Goal: Information Seeking & Learning: Find specific fact

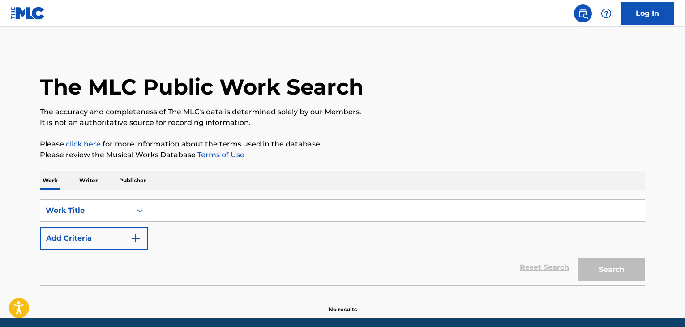
click at [89, 182] on p "Writer" at bounding box center [89, 180] width 24 height 19
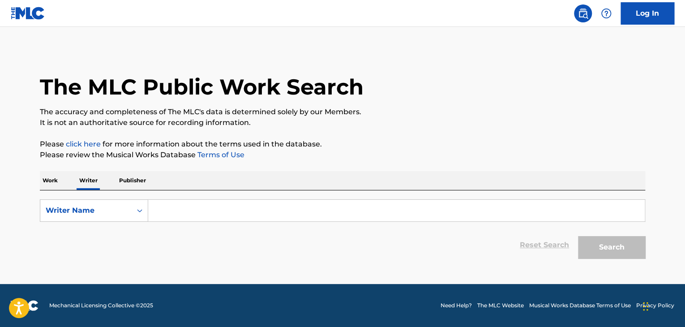
click at [175, 205] on input "Search Form" at bounding box center [396, 210] width 496 height 21
click at [50, 182] on p "Work" at bounding box center [50, 180] width 21 height 19
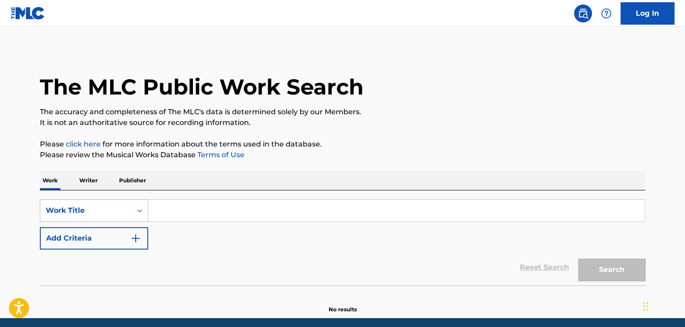
click at [75, 215] on div "Work Title" at bounding box center [94, 210] width 108 height 22
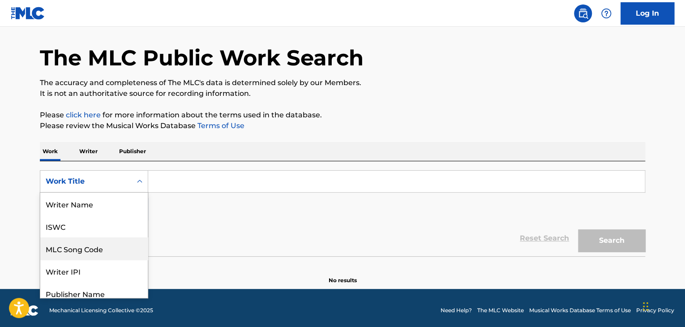
scroll to position [45, 0]
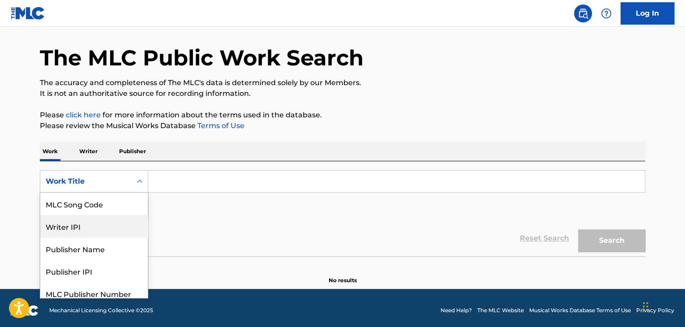
click at [79, 200] on div "MLC Song Code" at bounding box center [93, 203] width 107 height 22
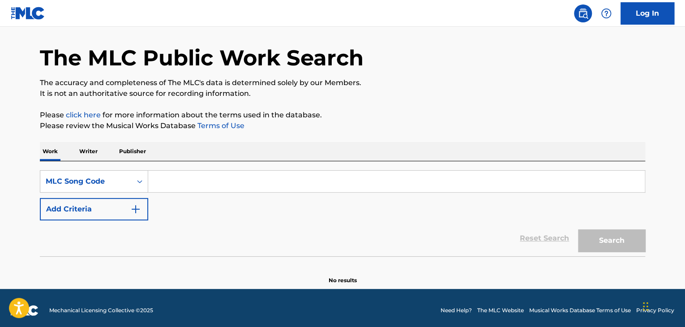
click at [185, 177] on input "Search Form" at bounding box center [396, 180] width 496 height 21
paste input "Outlaw (feat. [PERSON_NAME]) [PERSON_NAME] feat. [PERSON_NAME]"
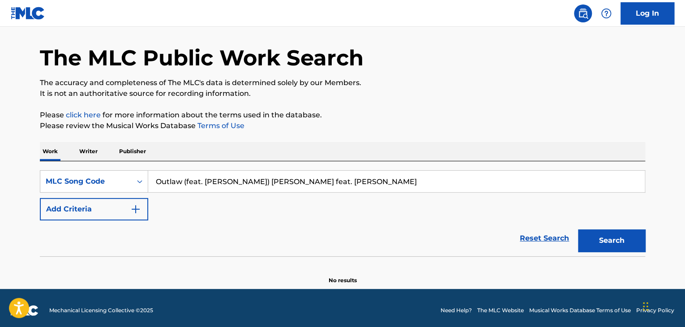
paste input "ID1UFN"
type input "ID1UFN"
click at [600, 247] on button "Search" at bounding box center [611, 240] width 67 height 22
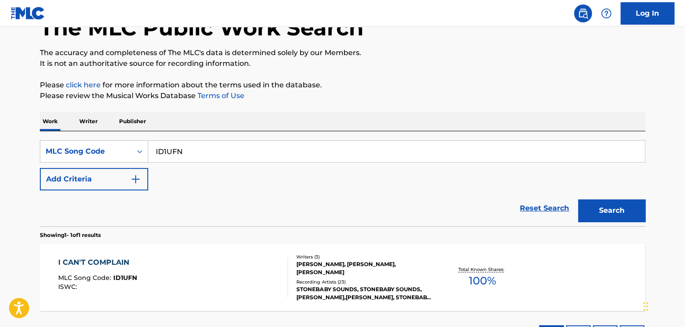
scroll to position [119, 0]
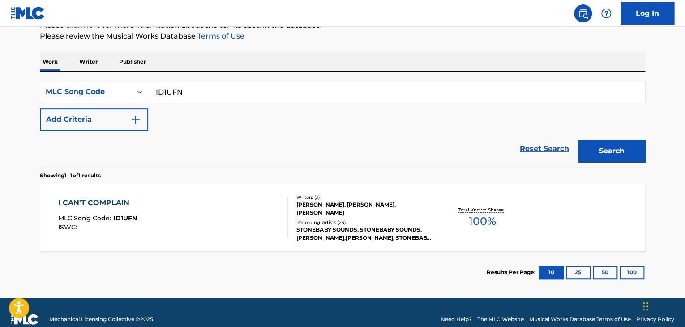
click at [231, 215] on div "I CAN'T COMPLAIN MLC Song Code : ID1UFN ISWC :" at bounding box center [173, 217] width 230 height 40
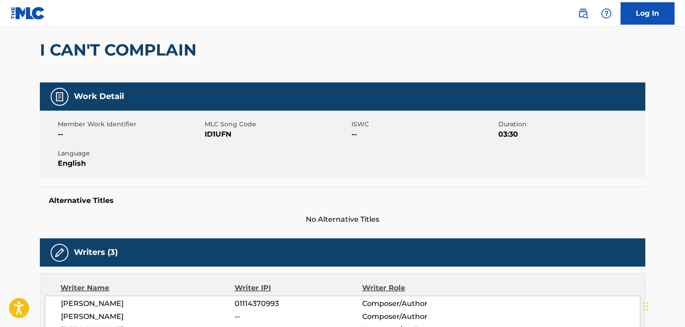
scroll to position [134, 0]
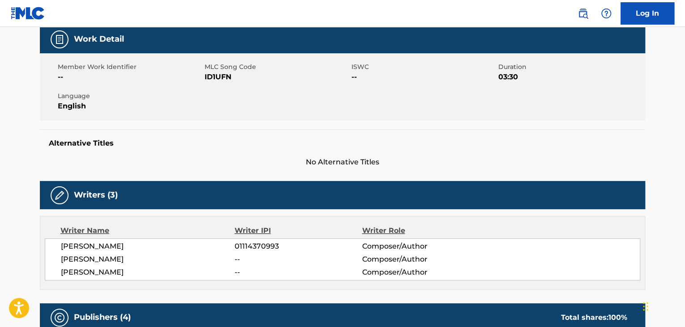
click at [102, 274] on span "[PERSON_NAME]" at bounding box center [148, 272] width 174 height 11
drag, startPoint x: 102, startPoint y: 274, endPoint x: 83, endPoint y: 272, distance: 18.5
click at [83, 272] on span "[PERSON_NAME]" at bounding box center [148, 272] width 174 height 11
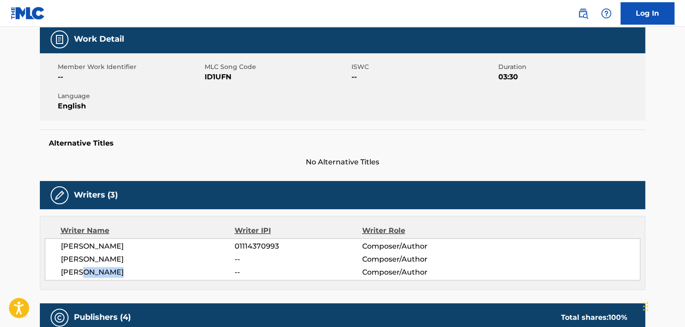
click at [83, 272] on span "[PERSON_NAME]" at bounding box center [148, 272] width 174 height 11
copy div "[PERSON_NAME]"
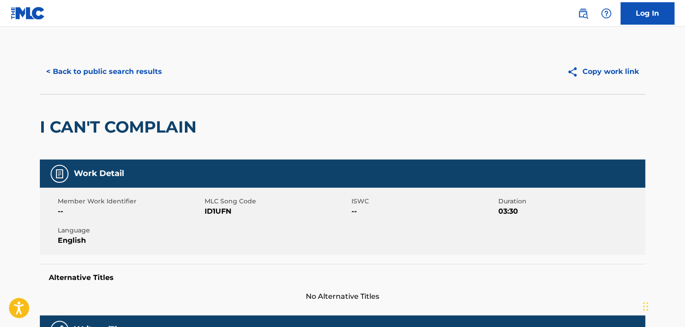
click at [113, 61] on button "< Back to public search results" at bounding box center [104, 71] width 128 height 22
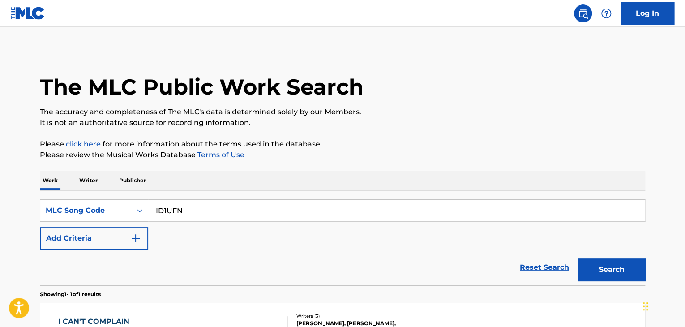
scroll to position [109, 0]
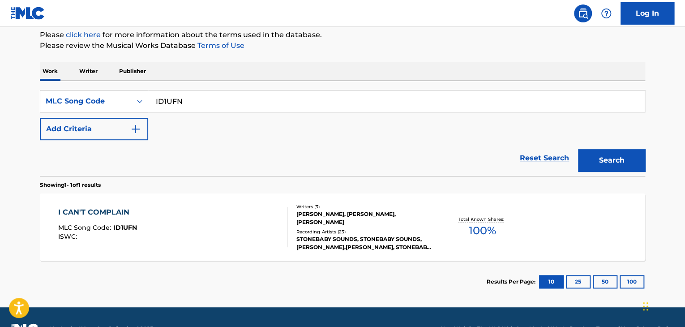
click at [95, 71] on p "Writer" at bounding box center [89, 71] width 24 height 19
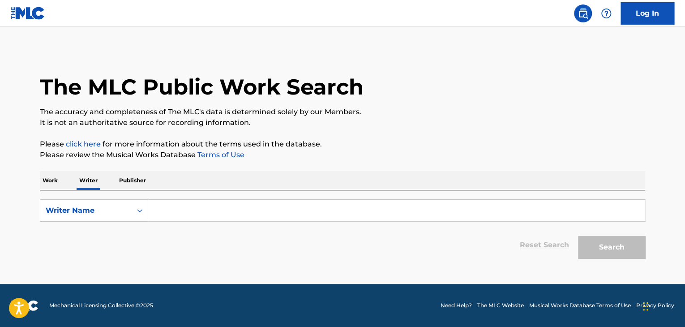
click at [204, 215] on input "Search Form" at bounding box center [396, 210] width 496 height 21
paste input "[PERSON_NAME]"
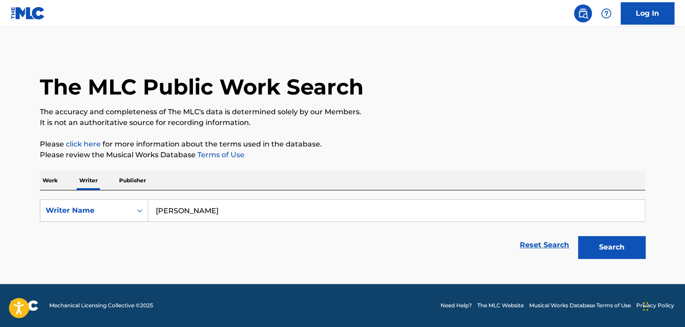
type input "[PERSON_NAME]"
click at [353, 152] on p "Please review the Musical Works Database Terms of Use" at bounding box center [342, 154] width 605 height 11
click at [587, 244] on button "Search" at bounding box center [611, 247] width 67 height 22
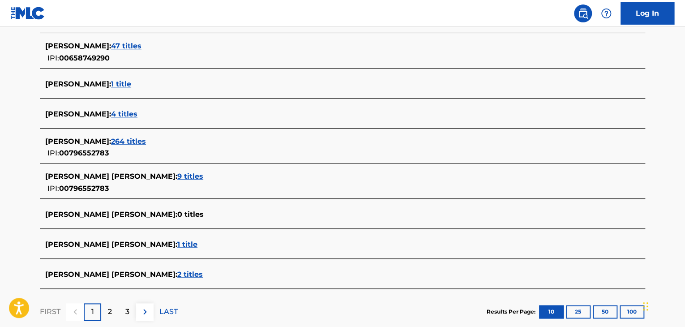
scroll to position [224, 0]
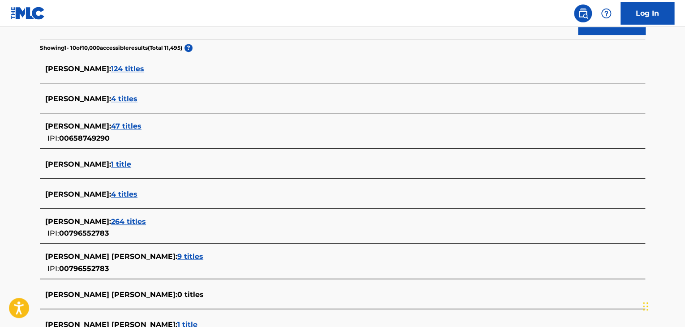
click at [132, 224] on span "264 titles" at bounding box center [128, 221] width 35 height 9
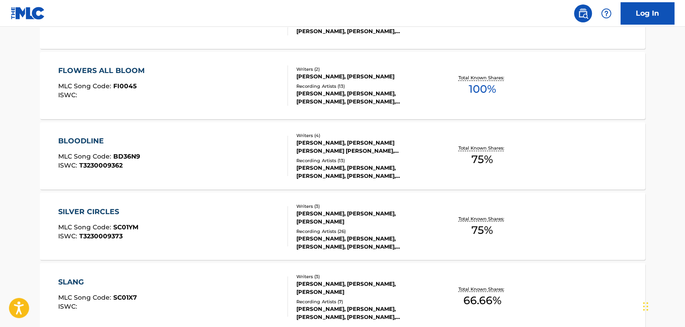
scroll to position [716, 0]
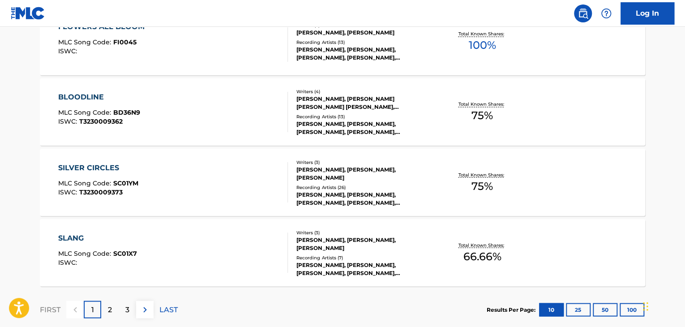
click at [245, 43] on div "FLOWERS ALL BLOOM MLC Song Code : FI0045 ISWC :" at bounding box center [173, 41] width 230 height 40
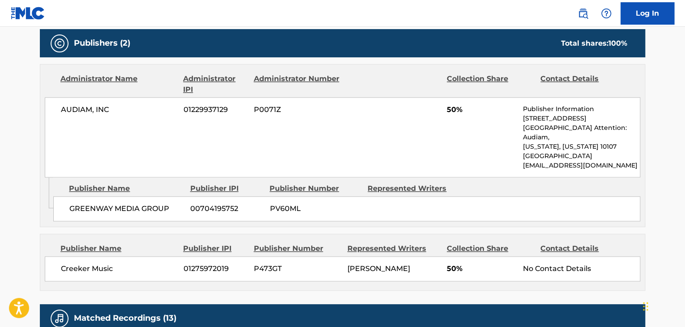
scroll to position [448, 0]
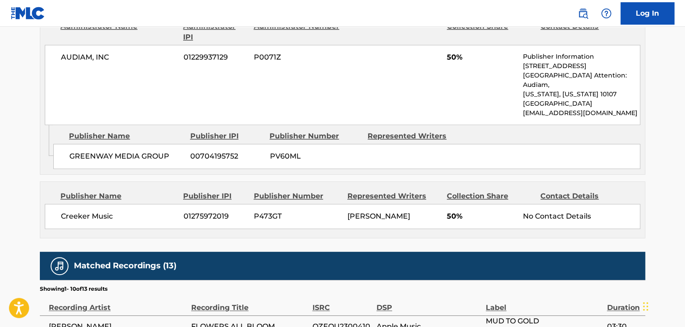
click at [98, 211] on span "Creeker Music" at bounding box center [119, 216] width 116 height 11
copy div "Creeker Music"
click at [206, 211] on span "01275972019" at bounding box center [215, 216] width 64 height 11
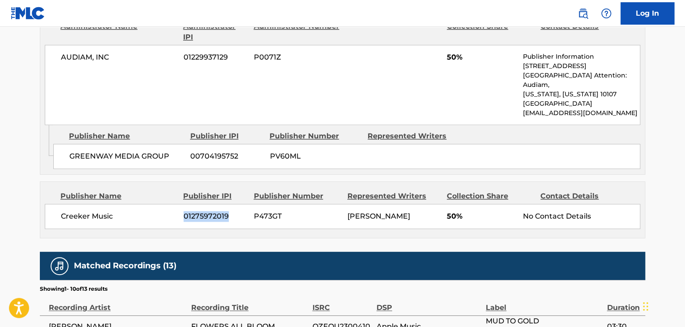
click at [206, 211] on span "01275972019" at bounding box center [215, 216] width 64 height 11
copy div "01275972019"
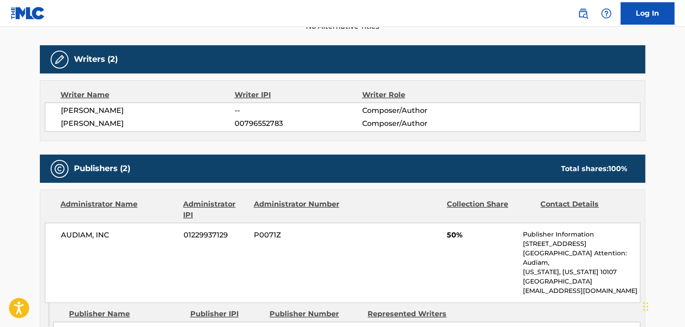
scroll to position [224, 0]
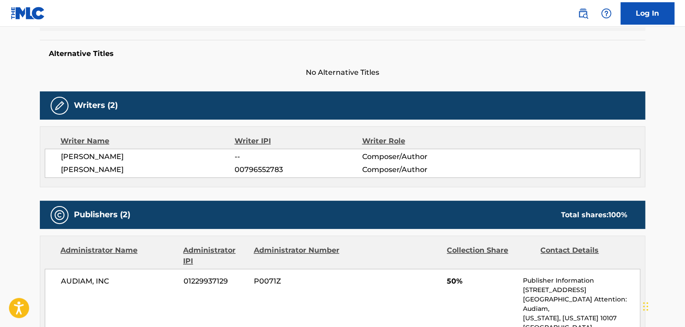
click at [258, 175] on div "[PERSON_NAME] -- Composer/Author [PERSON_NAME] 00796552783 Composer/Author" at bounding box center [342, 163] width 595 height 29
copy span "00796552783"
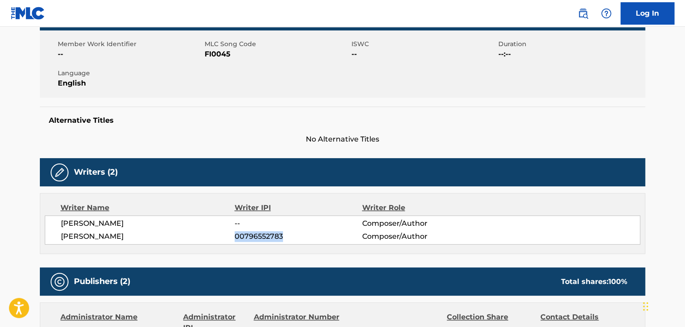
scroll to position [90, 0]
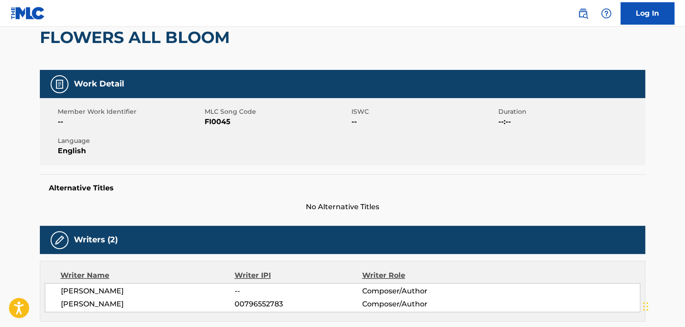
click at [223, 117] on span "FI0045" at bounding box center [277, 121] width 145 height 11
copy span "FI0045"
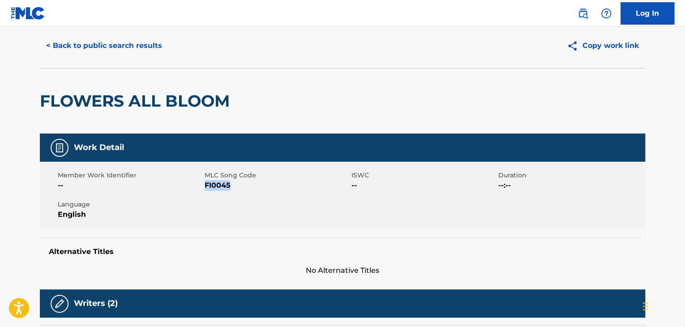
scroll to position [0, 0]
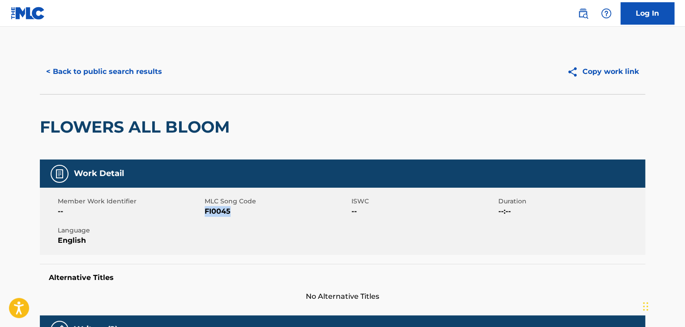
click at [150, 64] on button "< Back to public search results" at bounding box center [104, 71] width 128 height 22
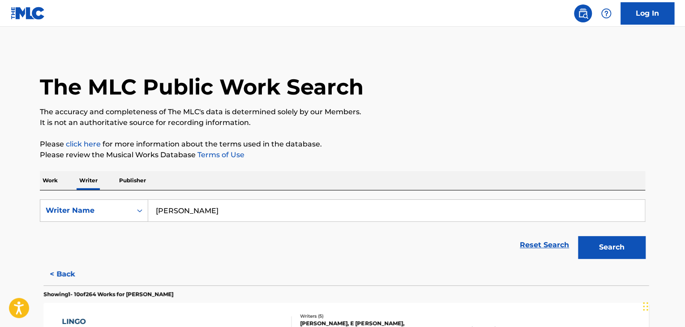
scroll to position [11, 0]
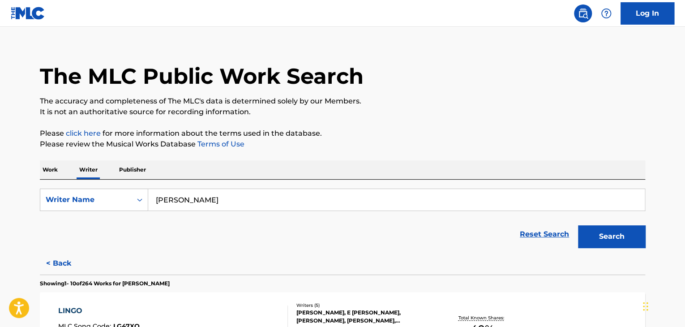
click at [192, 203] on input "[PERSON_NAME]" at bounding box center [396, 199] width 496 height 21
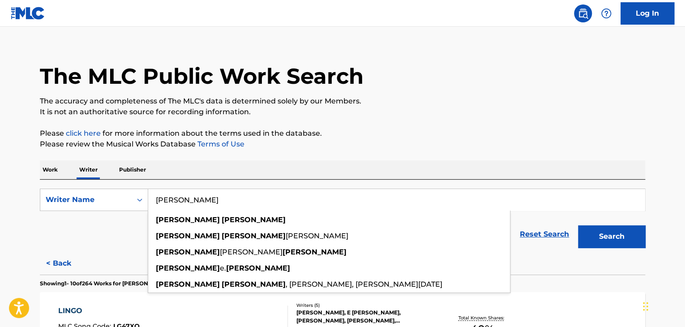
paste input "[PERSON_NAME]"
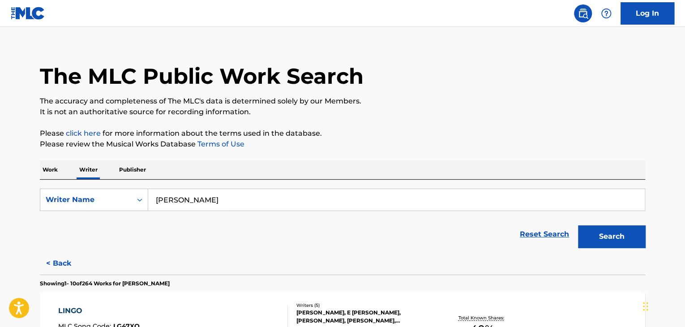
click at [578, 225] on button "Search" at bounding box center [611, 236] width 67 height 22
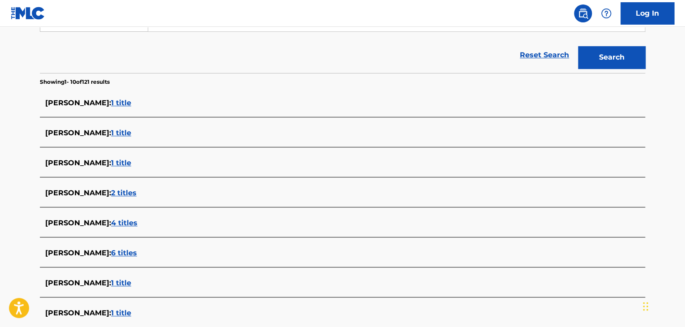
scroll to position [100, 0]
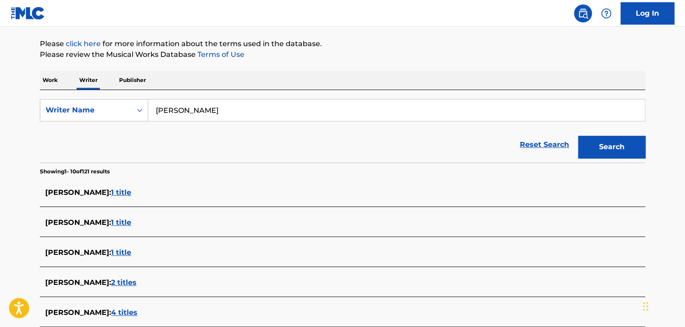
click at [197, 105] on input "[PERSON_NAME]" at bounding box center [396, 109] width 496 height 21
paste input "икторов [PERSON_NAME]"
type input "[PERSON_NAME]"
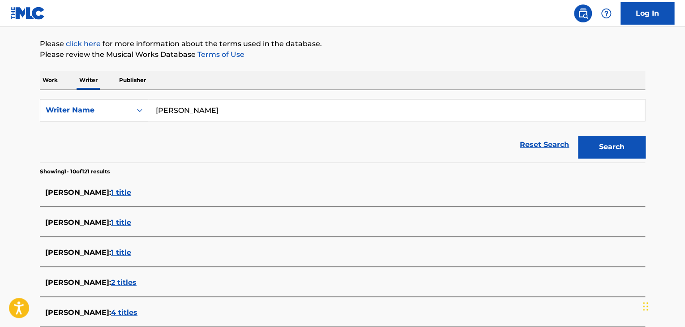
click at [410, 143] on div "Reset Search Search" at bounding box center [342, 145] width 605 height 36
click at [594, 151] on button "Search" at bounding box center [611, 147] width 67 height 22
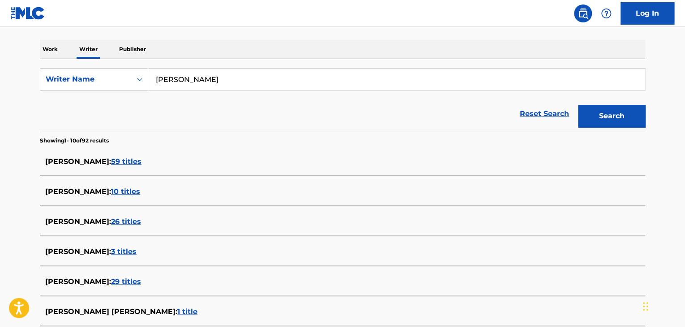
scroll to position [145, 0]
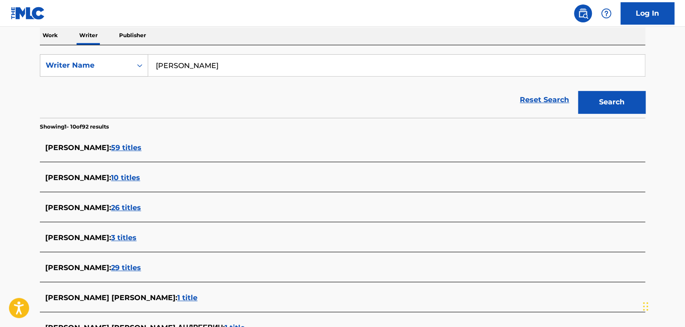
click at [141, 146] on span "59 titles" at bounding box center [126, 147] width 30 height 9
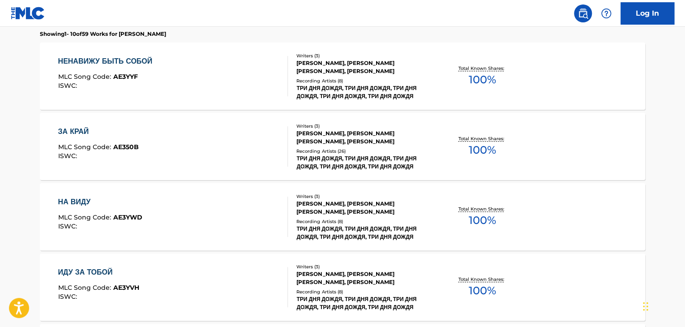
scroll to position [324, 0]
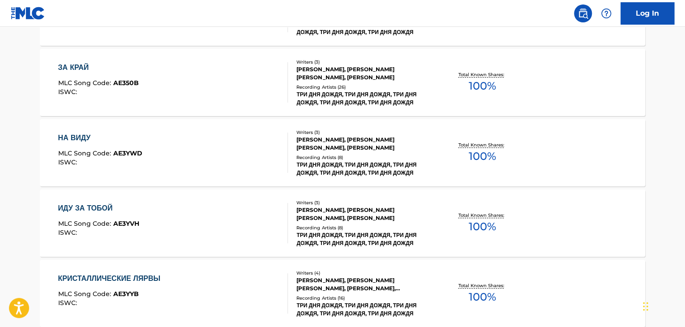
click at [237, 147] on div "НА ВИДУ MLC Song Code : AE3YWD ISWC :" at bounding box center [173, 152] width 230 height 40
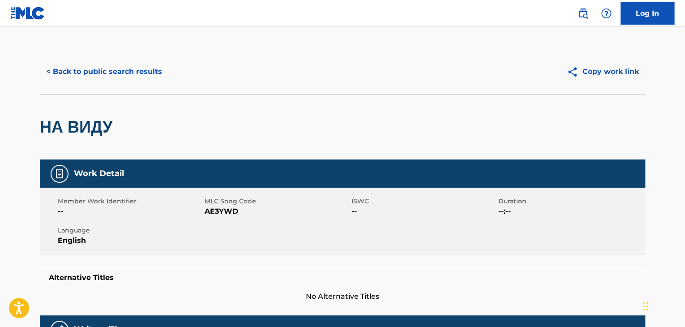
click at [124, 69] on button "< Back to public search results" at bounding box center [104, 71] width 128 height 22
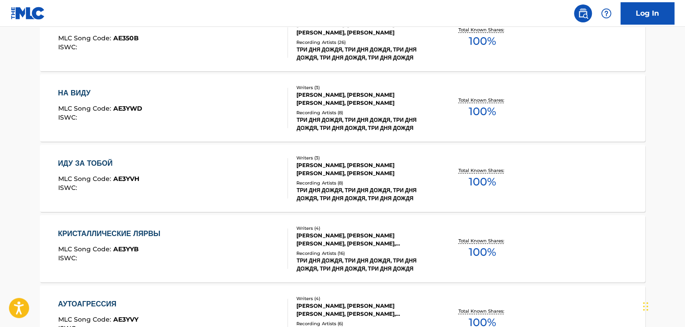
scroll to position [458, 0]
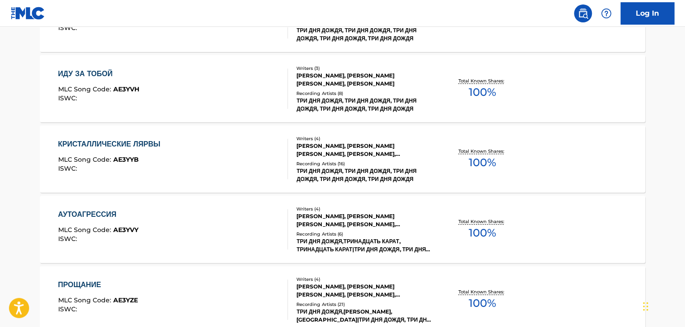
click at [272, 85] on div "ИДУ ЗА ТОБОЙ MLC Song Code : AE3YVH ISWC :" at bounding box center [173, 88] width 230 height 40
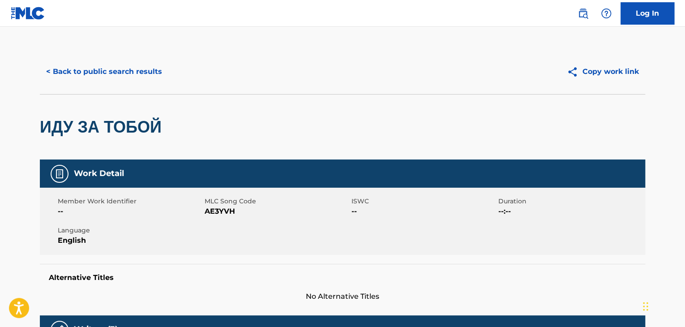
click at [147, 67] on button "< Back to public search results" at bounding box center [104, 71] width 128 height 22
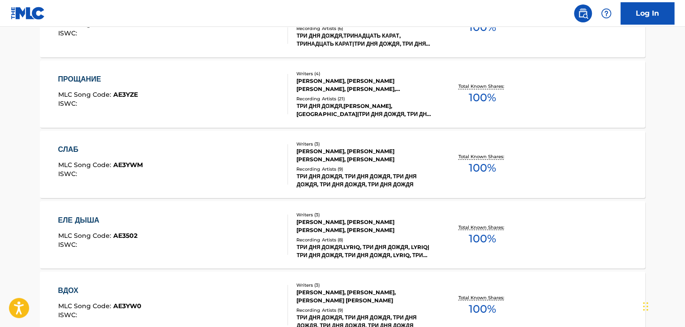
scroll to position [727, 0]
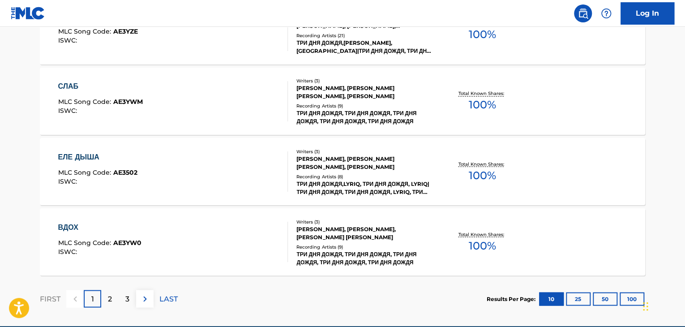
click at [245, 167] on div "ЕЛЕ ДЫША MLC Song Code : AE3502 ISWC :" at bounding box center [173, 171] width 230 height 40
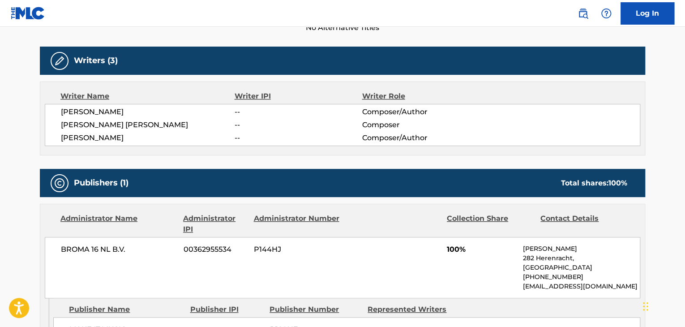
scroll to position [358, 0]
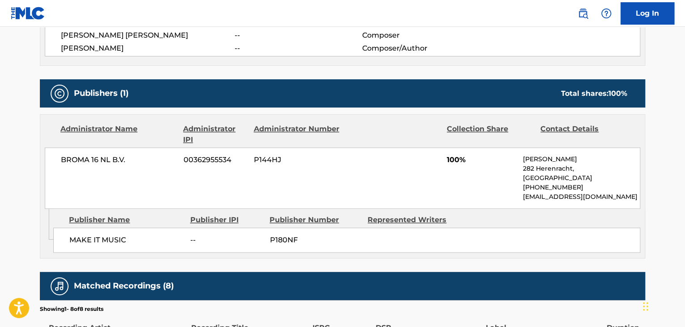
click at [99, 167] on div "BROMA 16 NL B.V. 00362955534 P144HJ 100% Vladimir [STREET_ADDRESS] [PHONE_NUMBE…" at bounding box center [342, 177] width 595 height 61
copy div "BROMA 16 NL B.V."
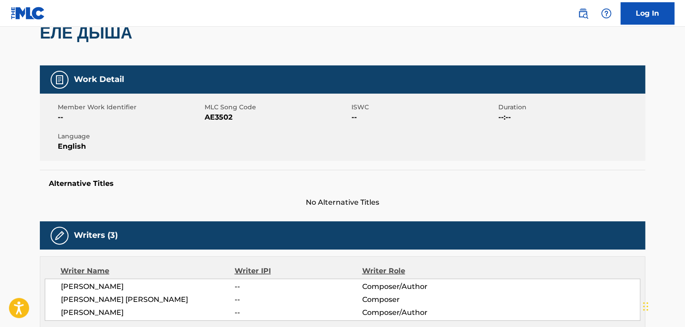
scroll to position [90, 0]
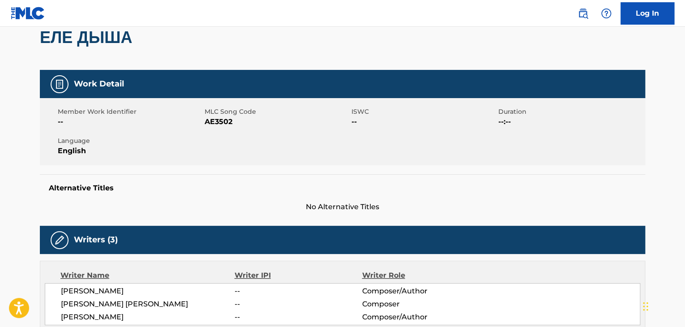
click at [222, 121] on span "AE3502" at bounding box center [277, 121] width 145 height 11
copy span "AE3502"
